Goal: Task Accomplishment & Management: Manage account settings

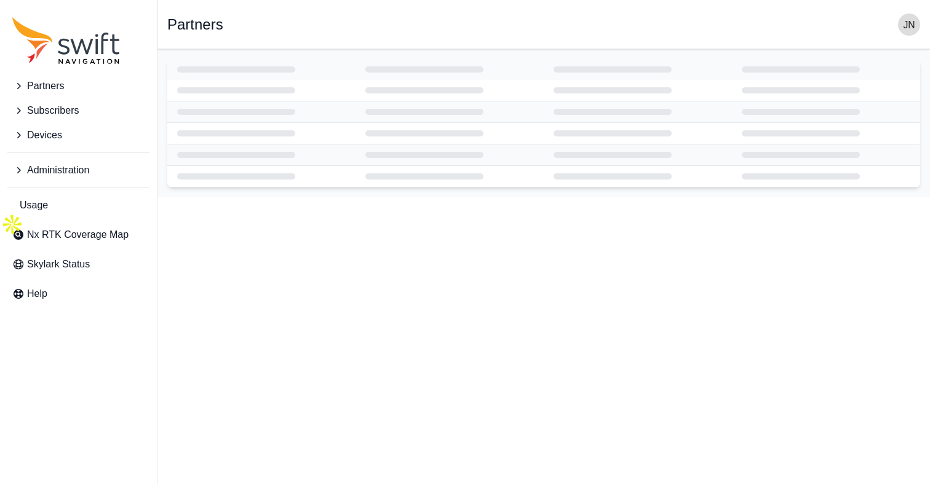
click at [50, 85] on span "Partners" at bounding box center [45, 86] width 37 height 15
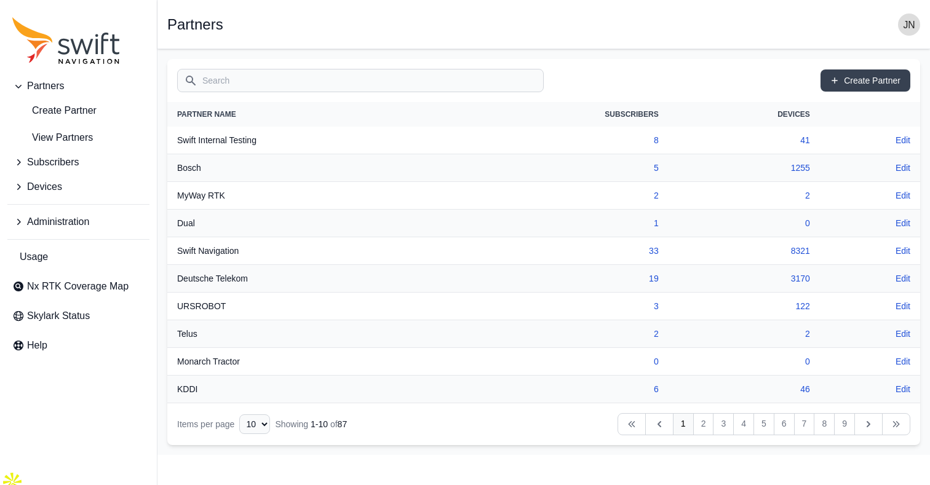
click at [60, 164] on span "Subscribers" at bounding box center [53, 162] width 52 height 15
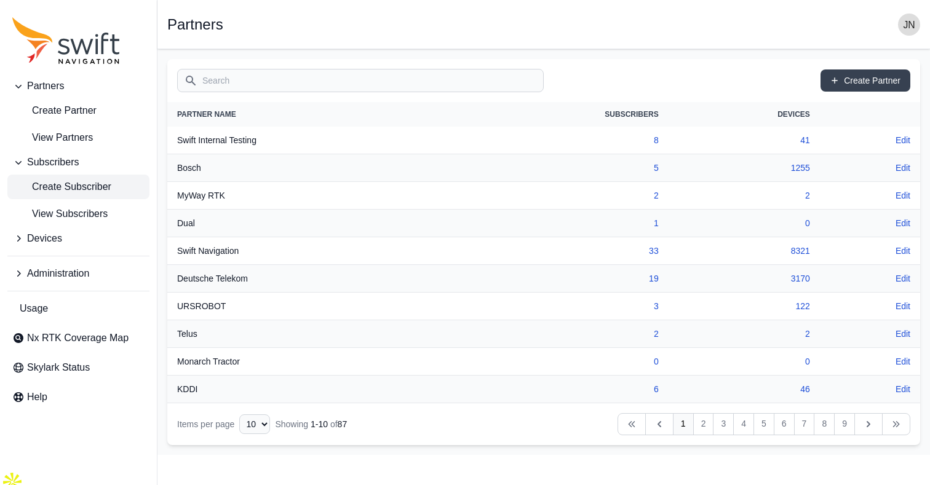
click at [79, 189] on span "Create Subscriber" at bounding box center [61, 187] width 99 height 15
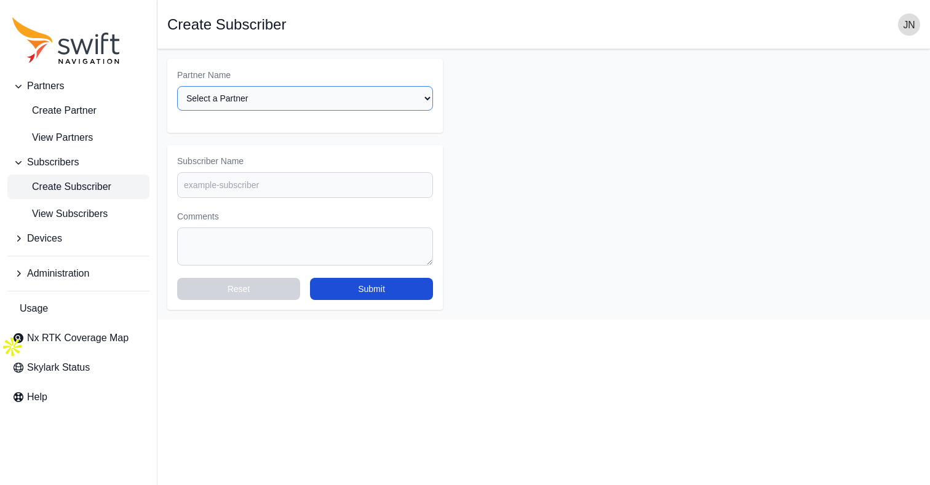
click at [268, 100] on select "Select a Partner AlpsAlpine [PERSON_NAME] Bad Elf Bench Mark Equipment & Suppli…" at bounding box center [305, 98] width 256 height 25
click at [54, 242] on span "Devices" at bounding box center [44, 238] width 35 height 15
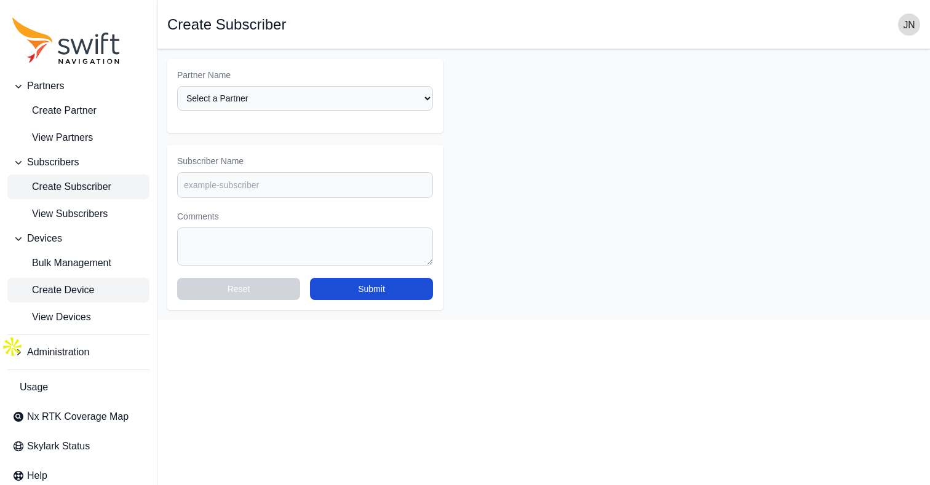
click at [75, 285] on span "Create Device" at bounding box center [53, 290] width 82 height 15
select select "ab3272ce-40d0-4c94-a524-96a758ab755c"
select select
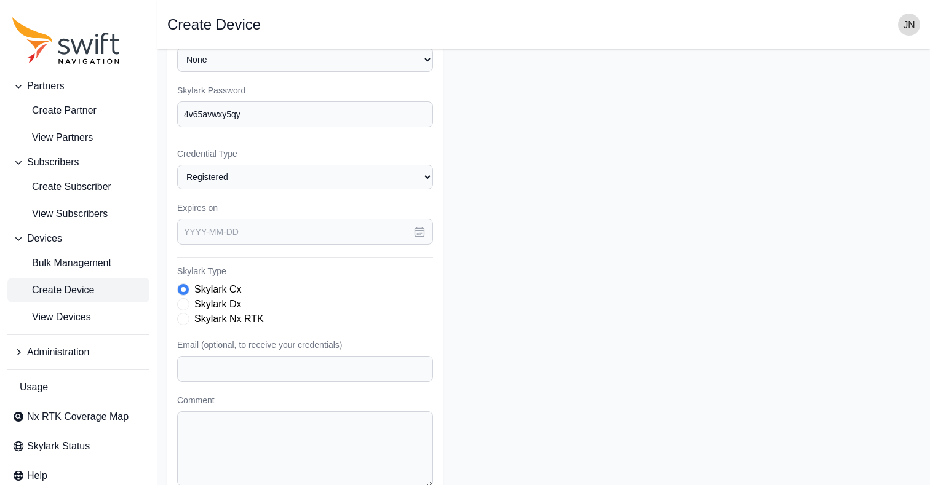
scroll to position [290, 0]
click at [63, 115] on span "Create Partner" at bounding box center [54, 110] width 84 height 15
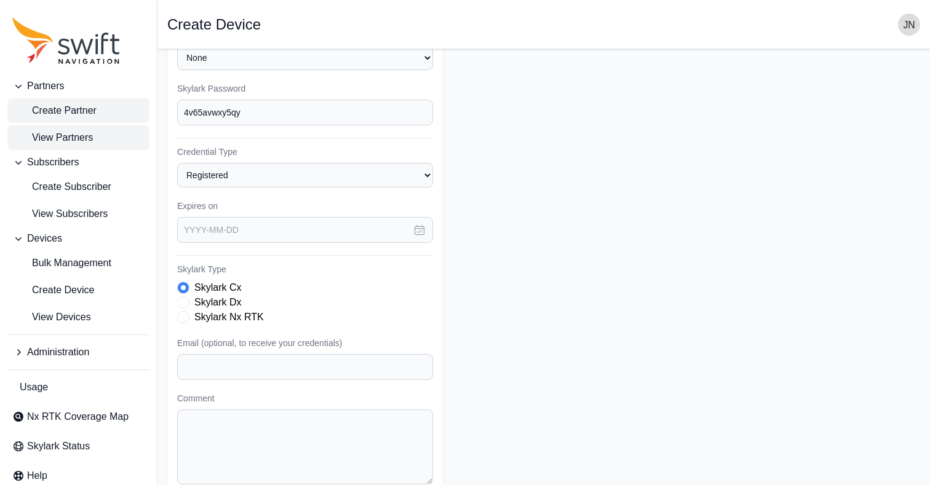
click at [61, 138] on span "View Partners" at bounding box center [52, 137] width 81 height 15
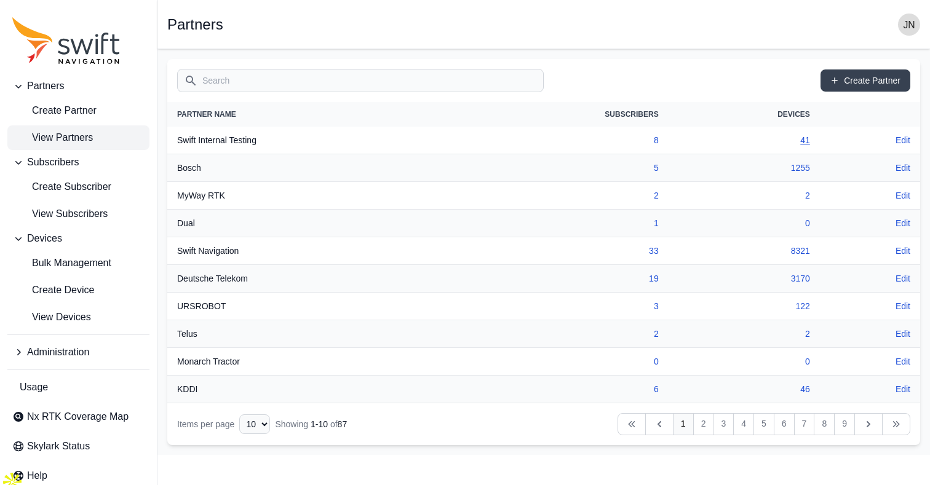
click at [804, 140] on link "41" at bounding box center [805, 140] width 10 height 10
select select "fe8ed8b0-4292-4c3c-95b1-9b2e54ee9648"
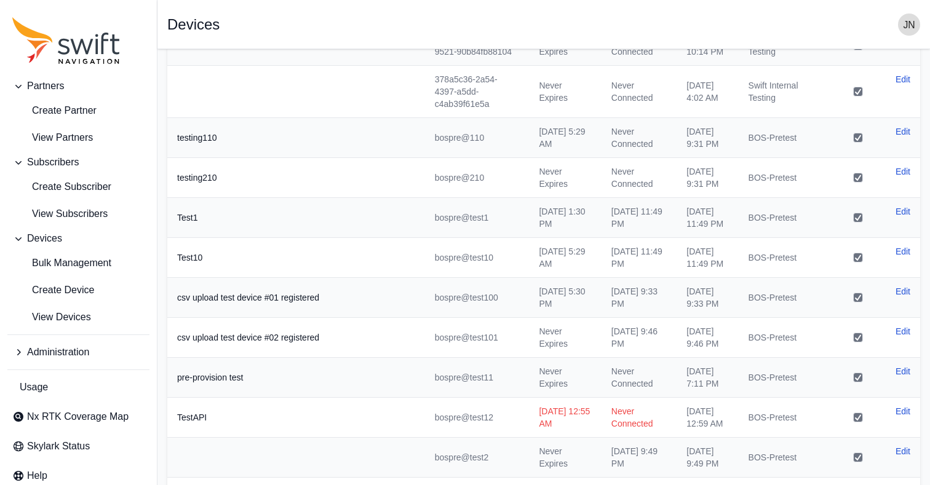
scroll to position [151, 0]
